Goal: Register for event/course

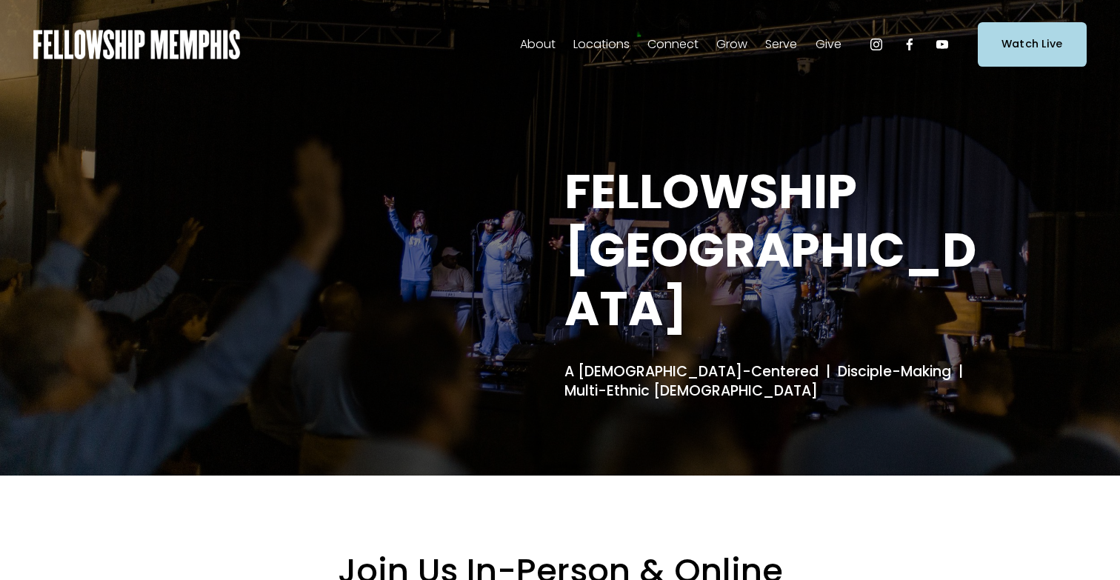
click at [0, 0] on span "Events" at bounding box center [0, 0] width 0 height 0
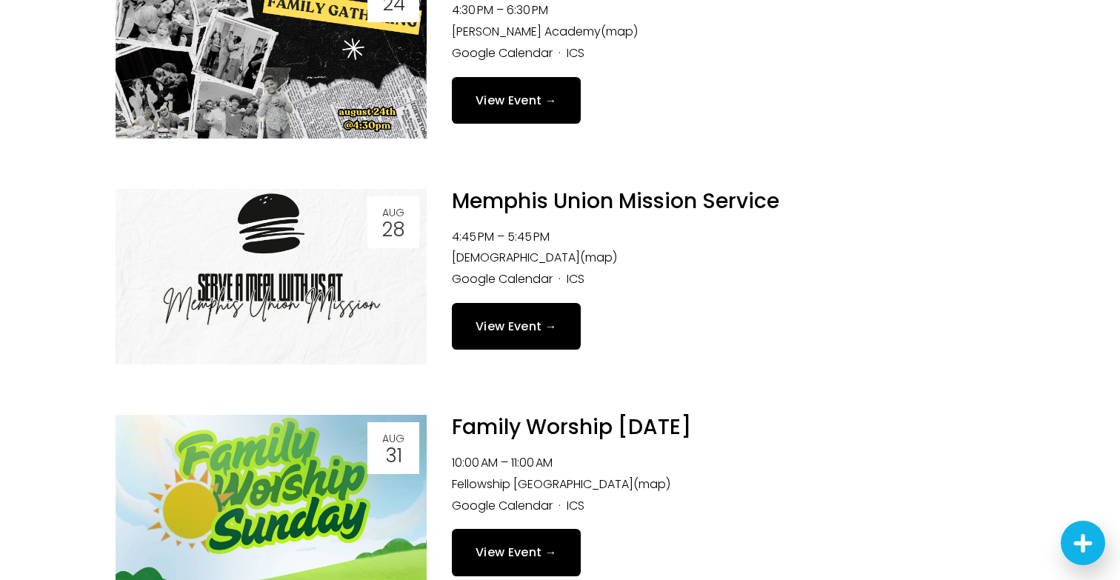
click at [540, 330] on link "View Event →" at bounding box center [516, 326] width 129 height 47
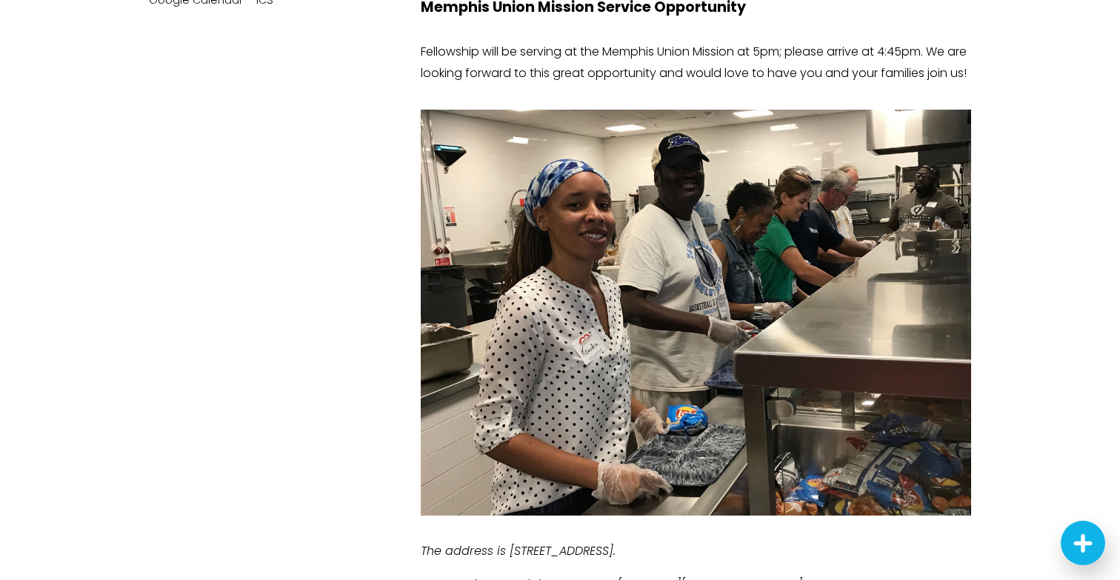
scroll to position [292, 0]
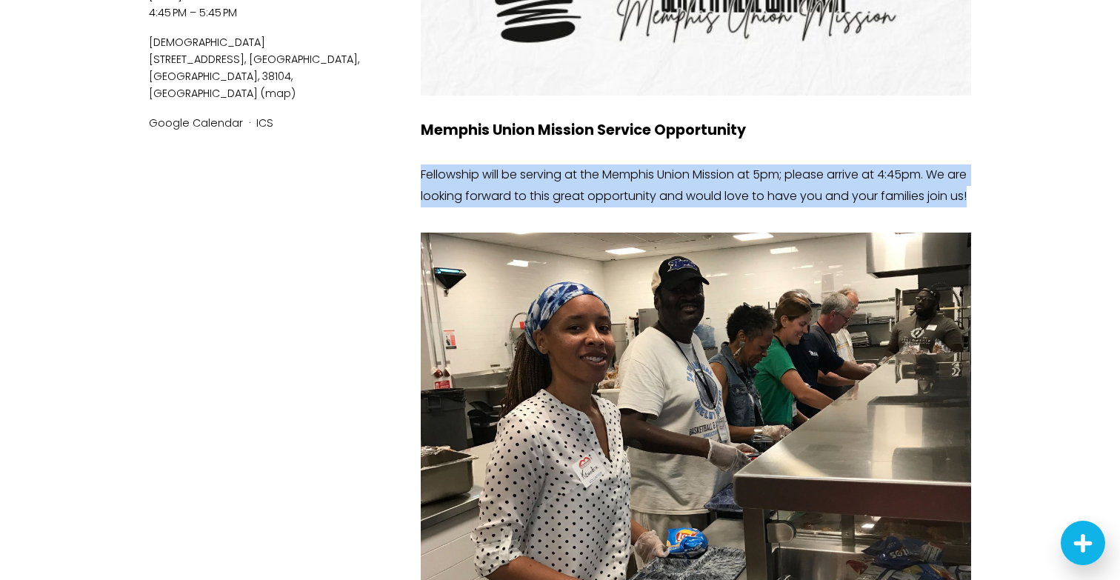
drag, startPoint x: 423, startPoint y: 176, endPoint x: 528, endPoint y: 225, distance: 116.3
click at [528, 207] on p "Fellowship will be serving at the Memphis Union Mission at 5pm; please arrive a…" at bounding box center [696, 185] width 550 height 43
copy p "Fellowship will be serving at the Memphis Union Mission at 5pm; please arrive a…"
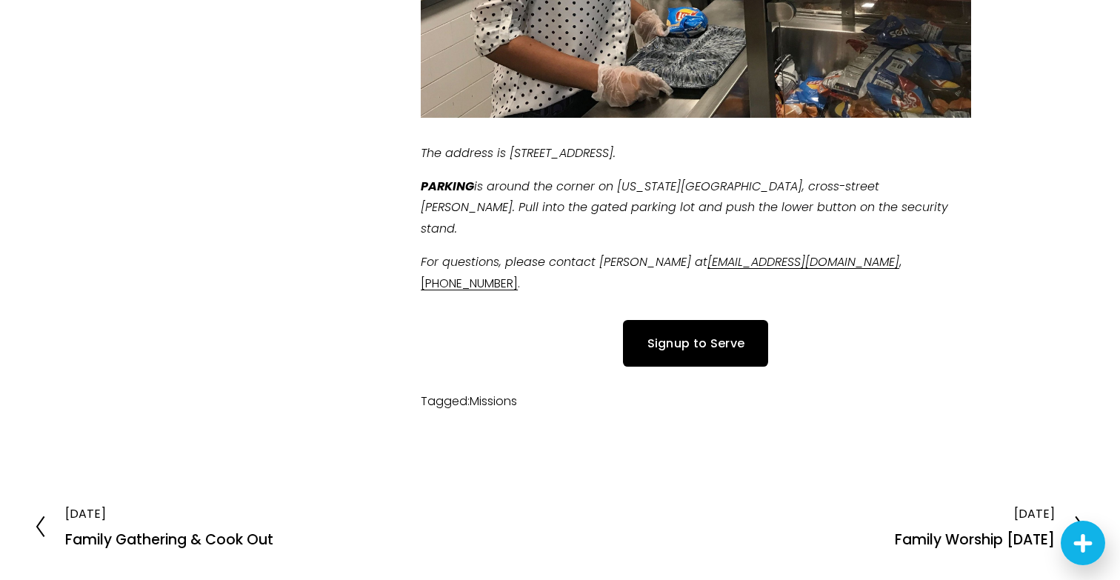
scroll to position [753, 0]
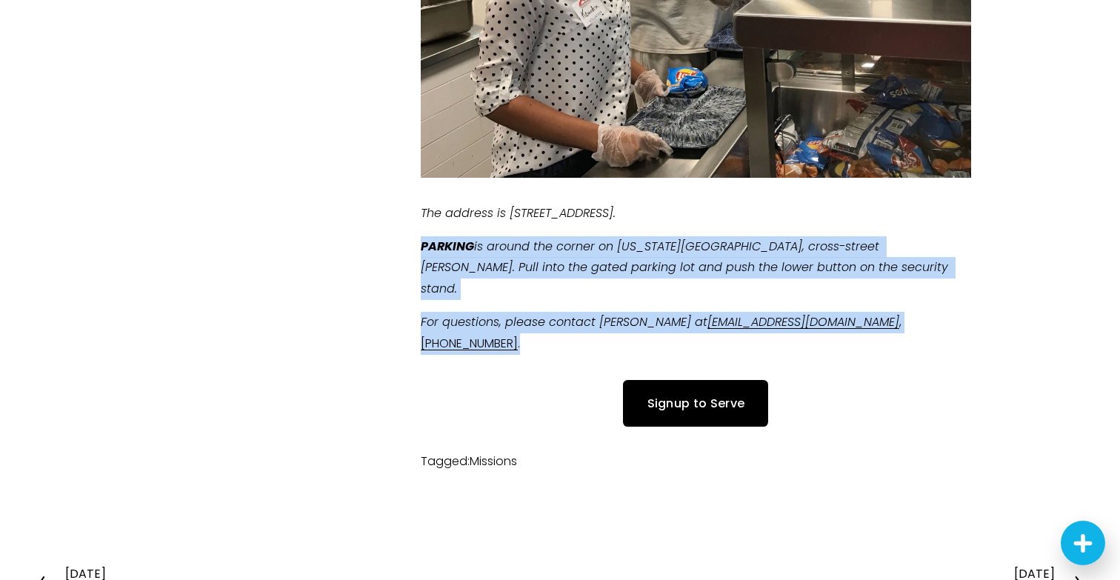
drag, startPoint x: 421, startPoint y: 270, endPoint x: 911, endPoint y: 355, distance: 497.6
click at [911, 355] on div "The address is 383 Poplar Ave, Memphis, TN 38105. PARKING is around the corner …" at bounding box center [696, 278] width 576 height 177
copy div "PARKING is around the corner on Washington Ave., cross-street Danny Thomas Blvd…"
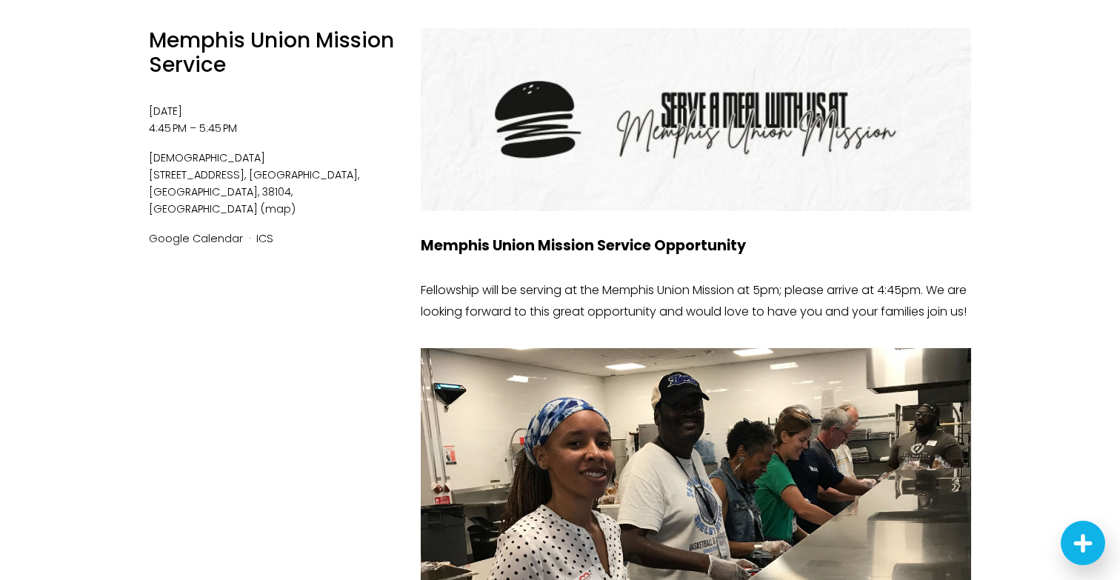
scroll to position [0, 0]
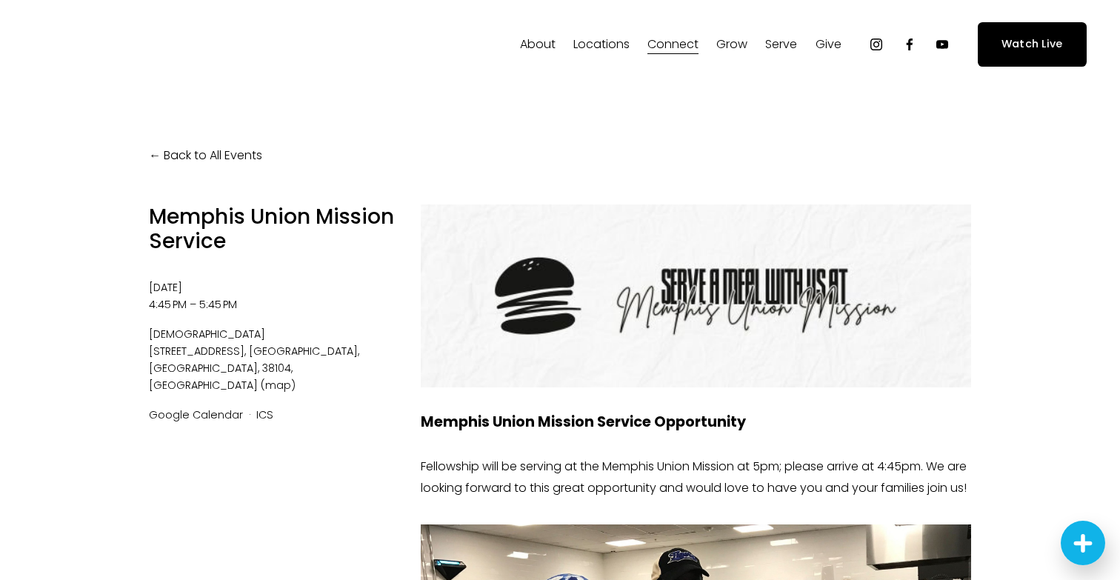
click at [0, 0] on span "Events" at bounding box center [0, 0] width 0 height 0
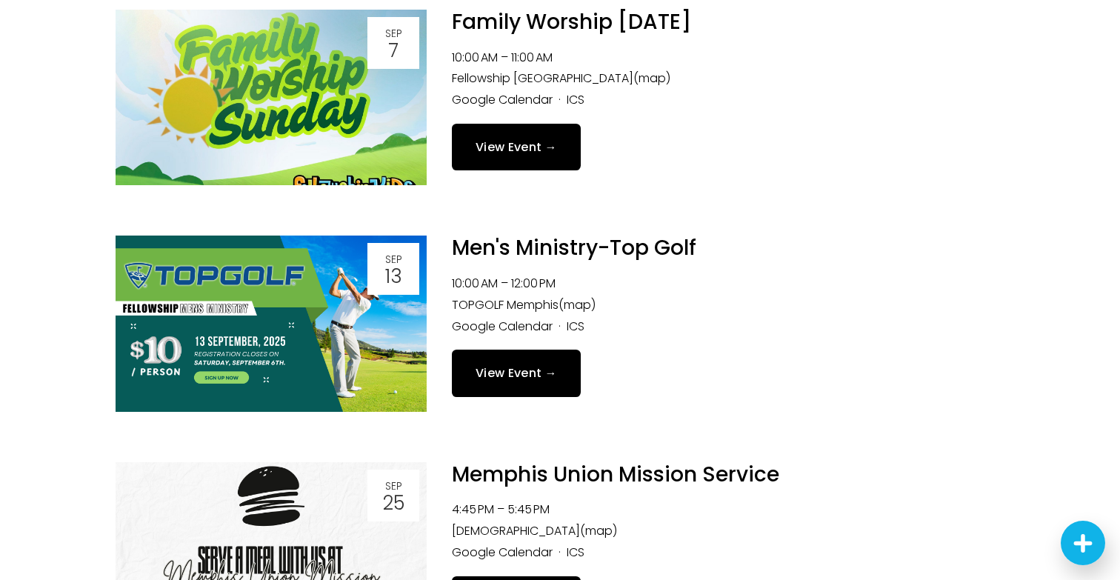
scroll to position [1622, 0]
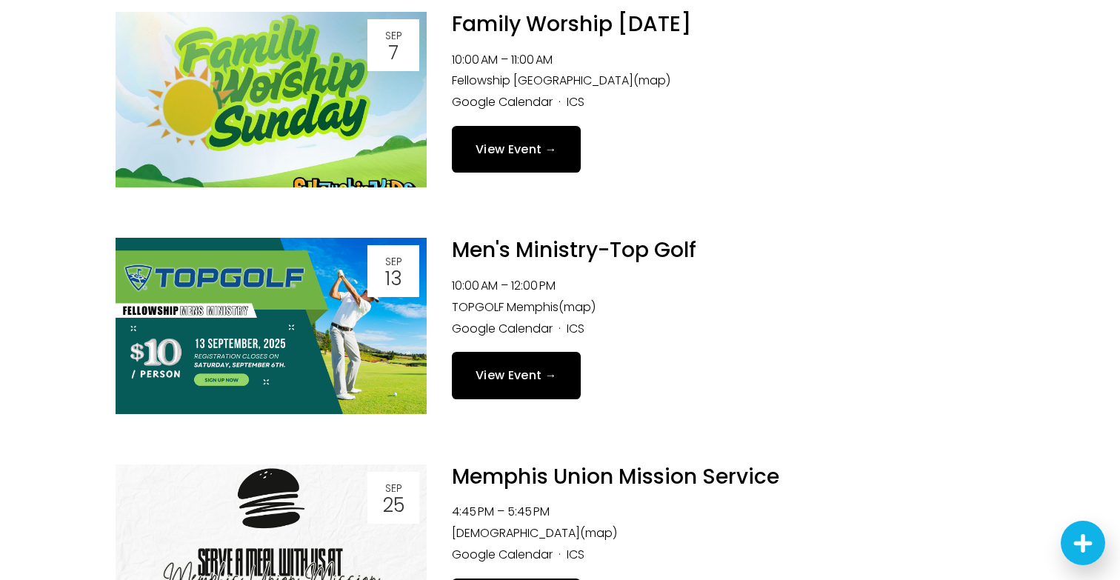
click at [248, 349] on img at bounding box center [271, 326] width 311 height 176
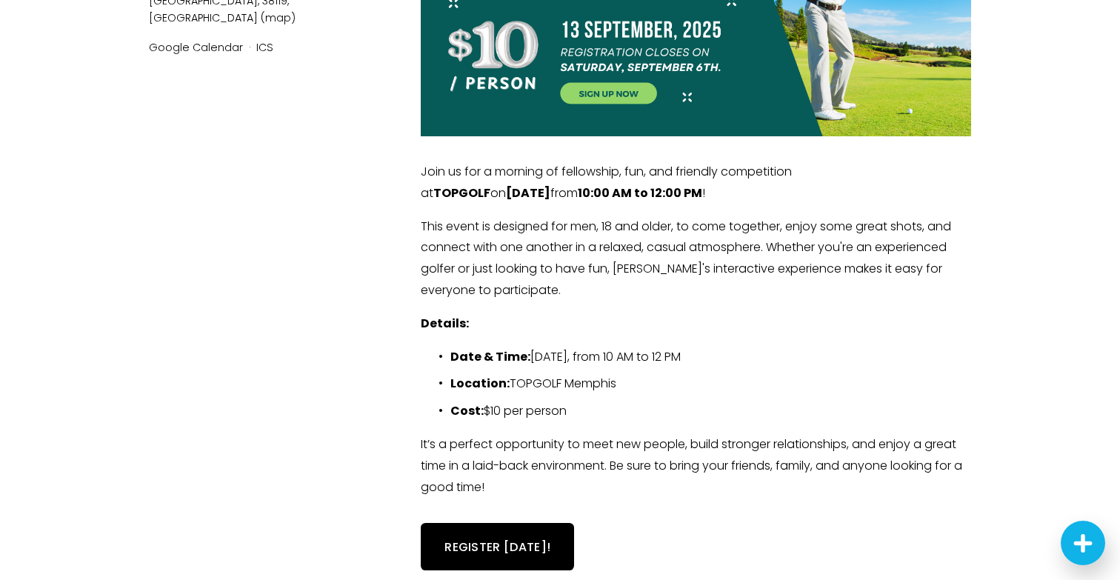
scroll to position [341, 0]
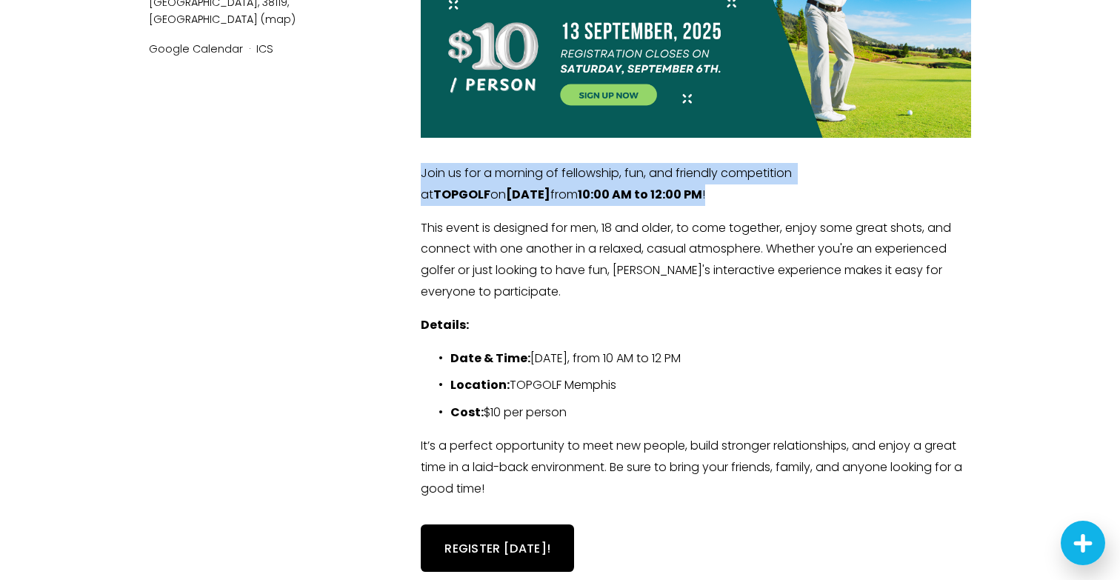
drag, startPoint x: 421, startPoint y: 171, endPoint x: 807, endPoint y: 185, distance: 386.9
click at [807, 185] on p "Join us for a morning of fellowship, fun, and friendly competition at [GEOGRAPH…" at bounding box center [696, 184] width 550 height 43
copy p "Join us for a morning of fellowship, fun, and friendly competition at [GEOGRAPH…"
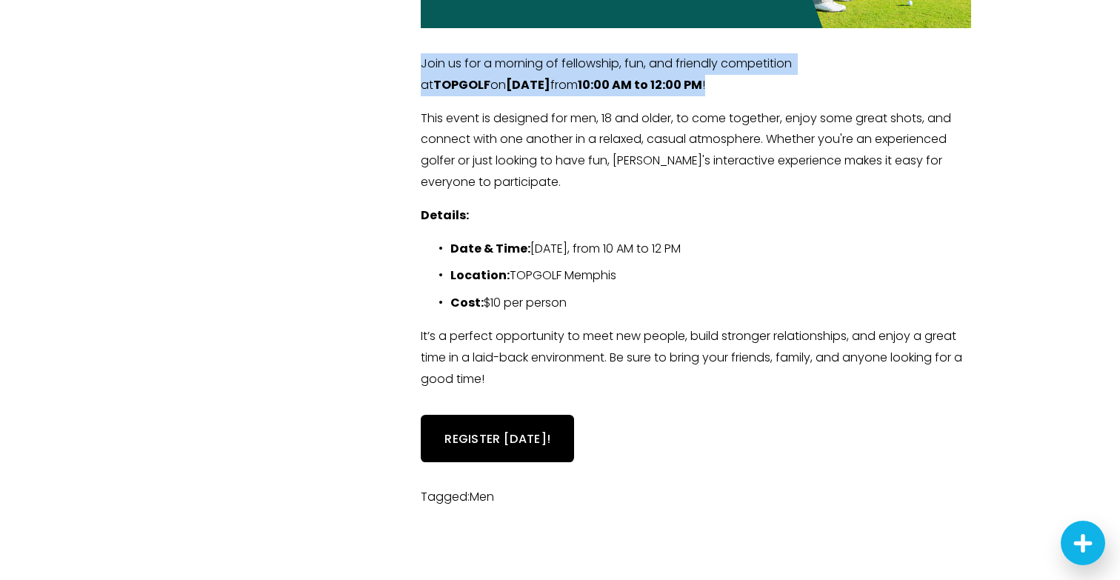
scroll to position [461, 0]
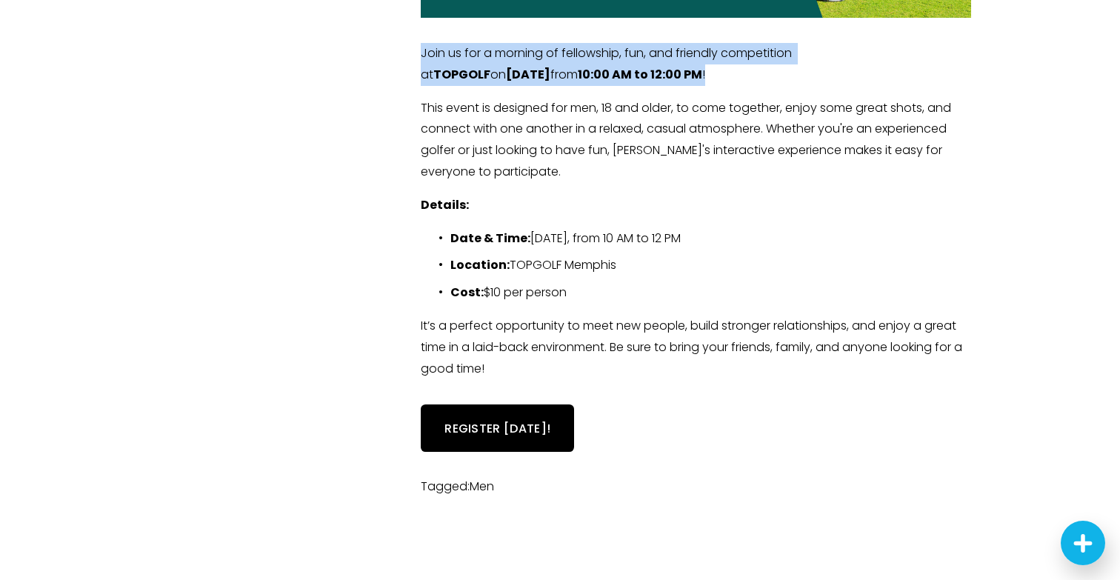
click at [526, 439] on link "REGISTER [DATE]!" at bounding box center [497, 427] width 153 height 47
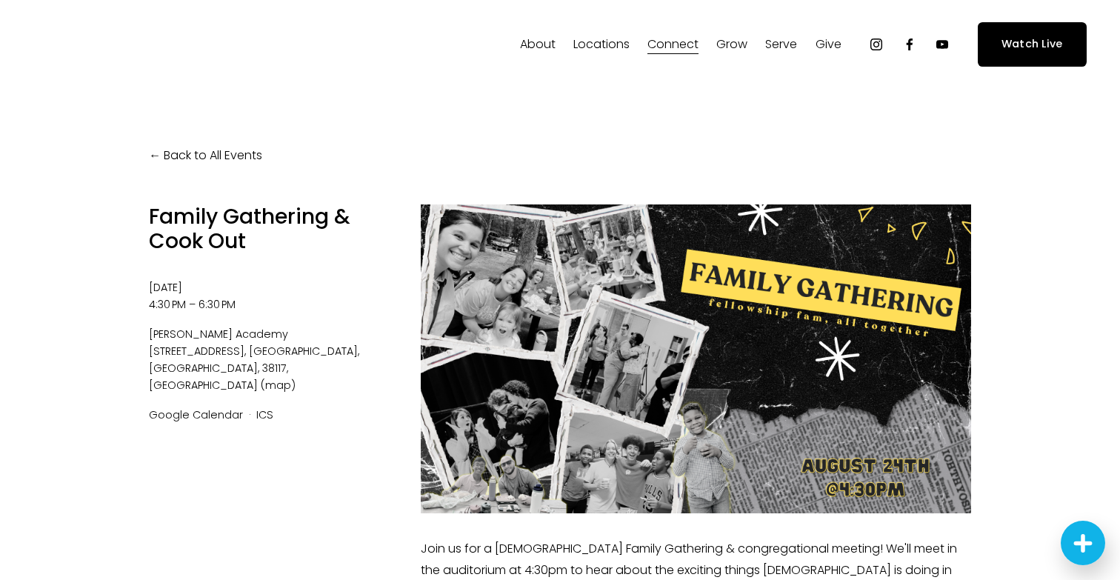
click at [193, 151] on link "Back to All Events" at bounding box center [205, 155] width 113 height 21
